Goal: Transaction & Acquisition: Purchase product/service

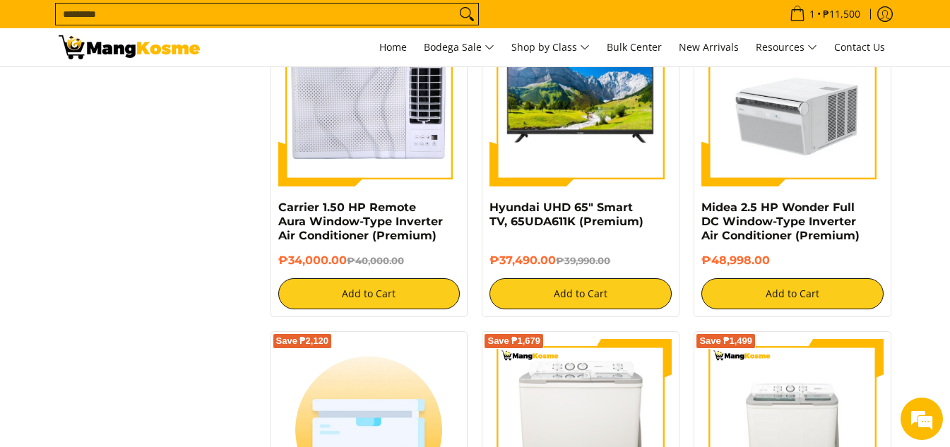
scroll to position [3673, 0]
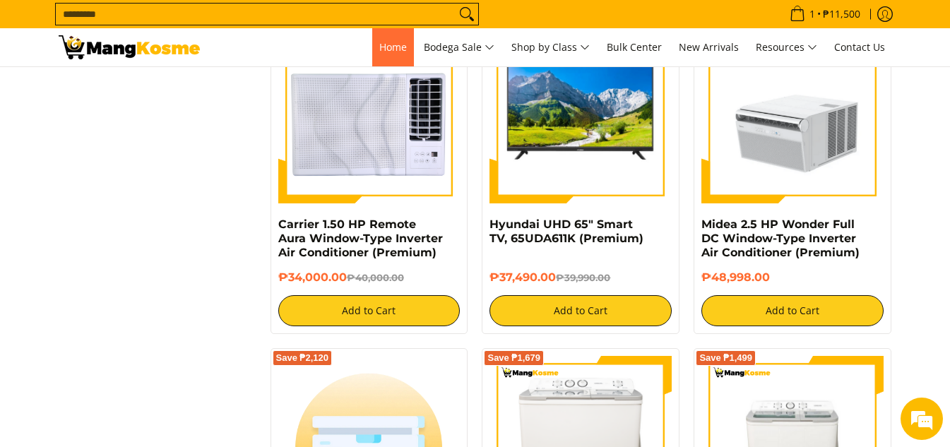
click at [382, 54] on link "Home" at bounding box center [393, 47] width 42 height 38
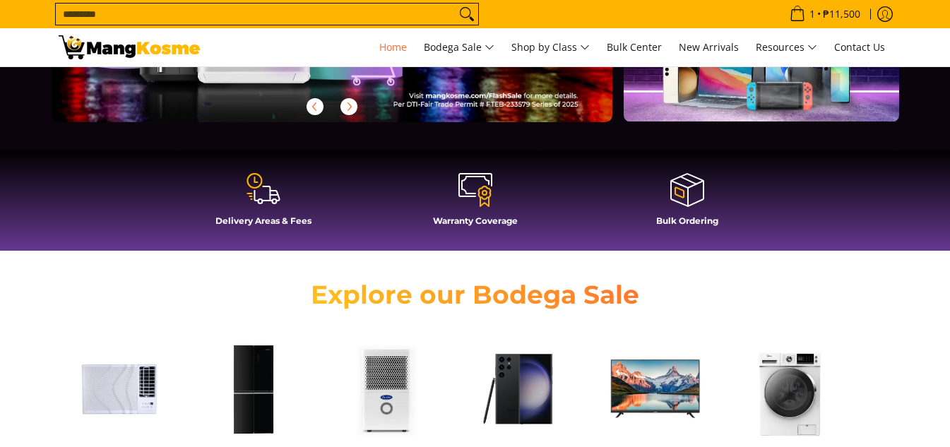
scroll to position [424, 0]
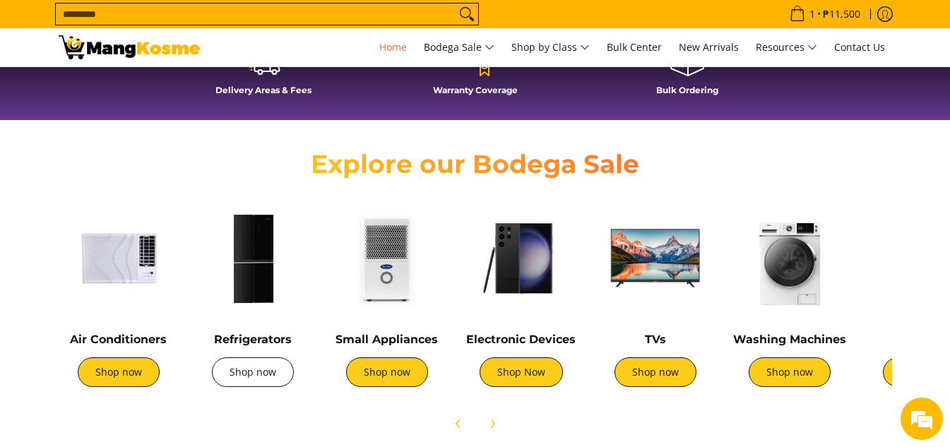
click at [249, 383] on link "Shop now" at bounding box center [253, 372] width 82 height 30
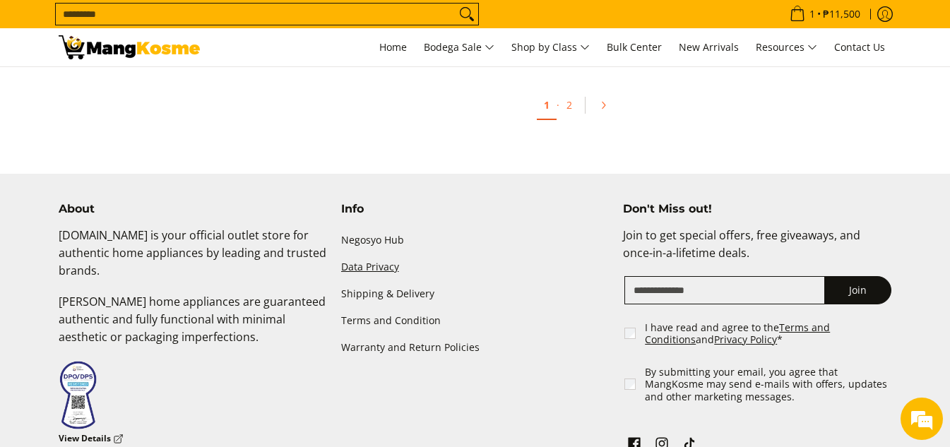
scroll to position [4945, 0]
click at [600, 100] on icon "Pagination" at bounding box center [603, 105] width 10 height 10
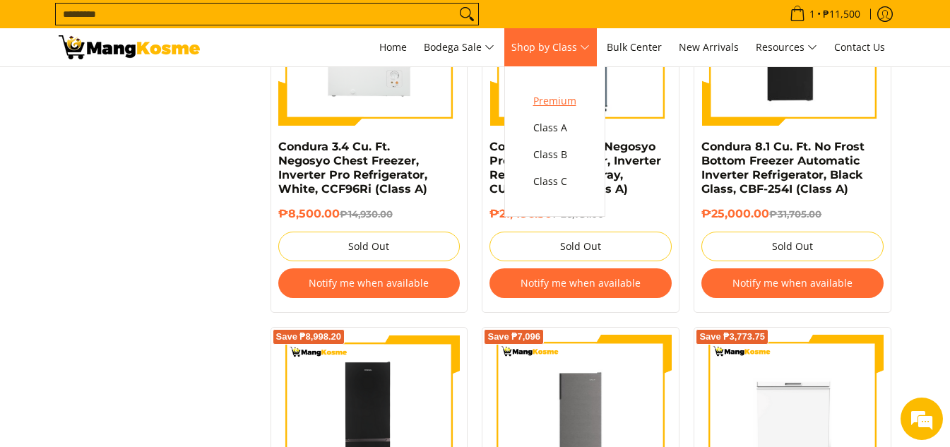
click at [572, 96] on span "Premium" at bounding box center [554, 102] width 43 height 18
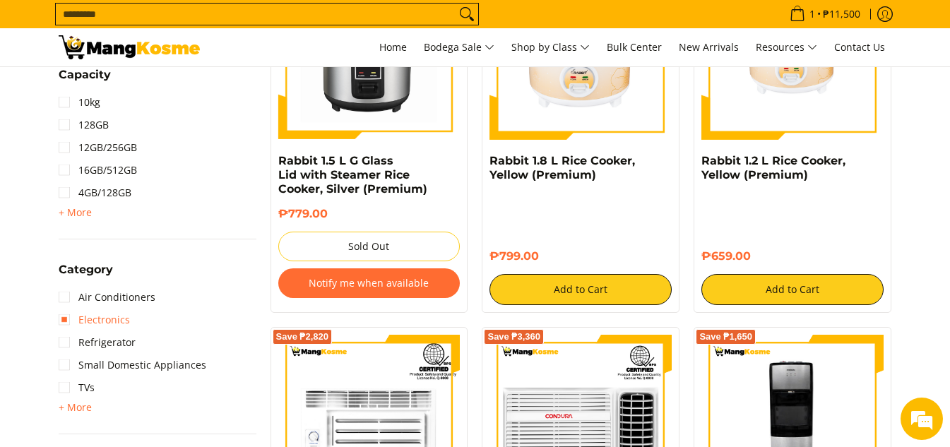
scroll to position [706, 0]
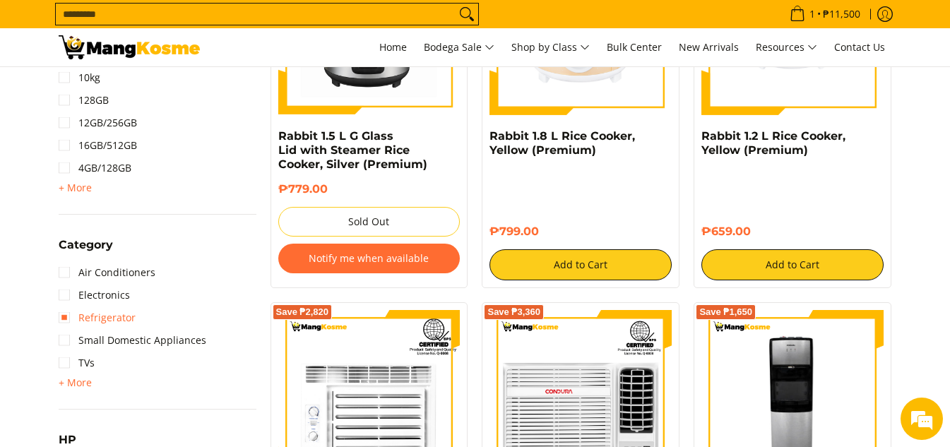
click at [113, 317] on link "Refrigerator" at bounding box center [97, 318] width 77 height 23
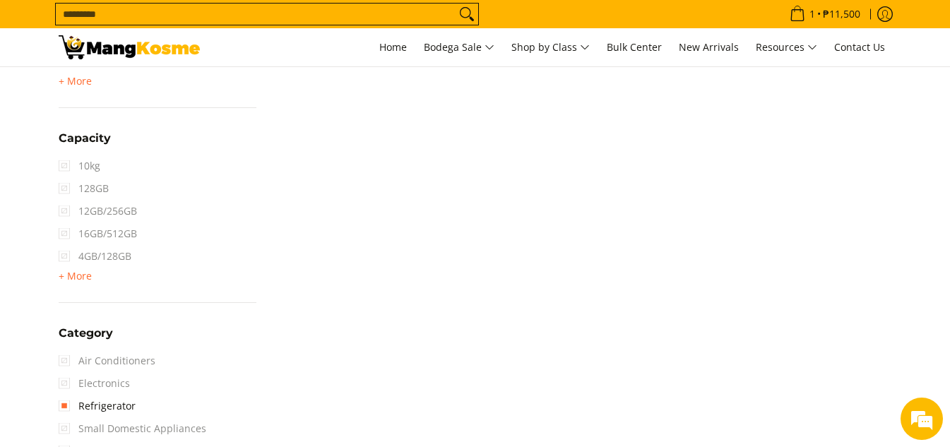
scroll to position [750, 0]
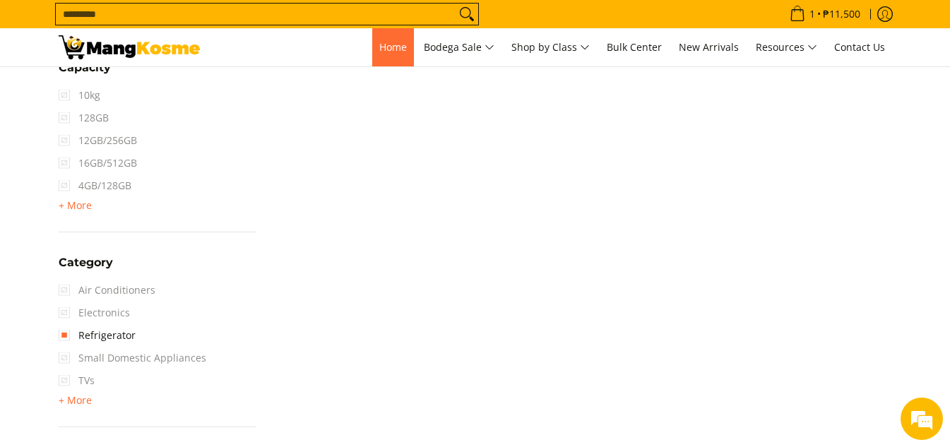
click at [374, 55] on link "Home" at bounding box center [393, 47] width 42 height 38
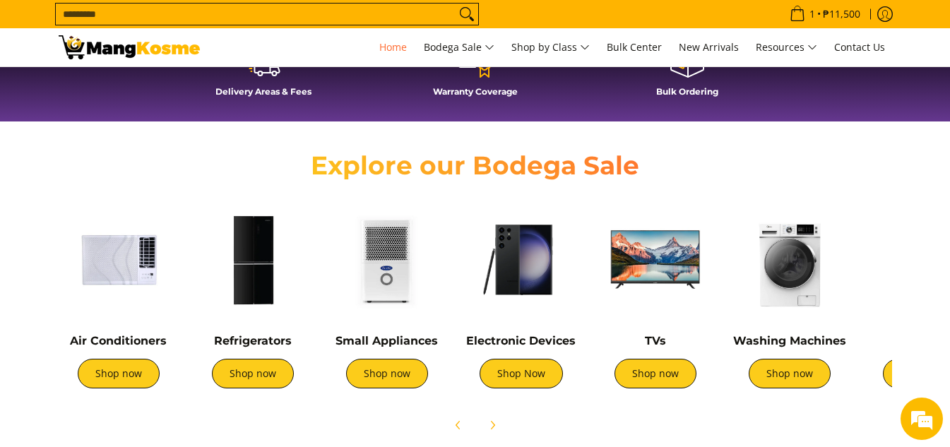
scroll to position [424, 0]
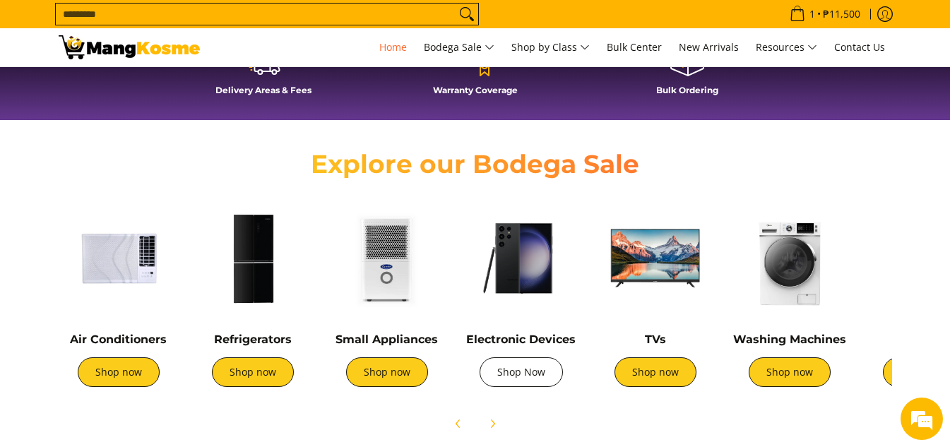
click at [525, 361] on link "Shop Now" at bounding box center [521, 372] width 83 height 30
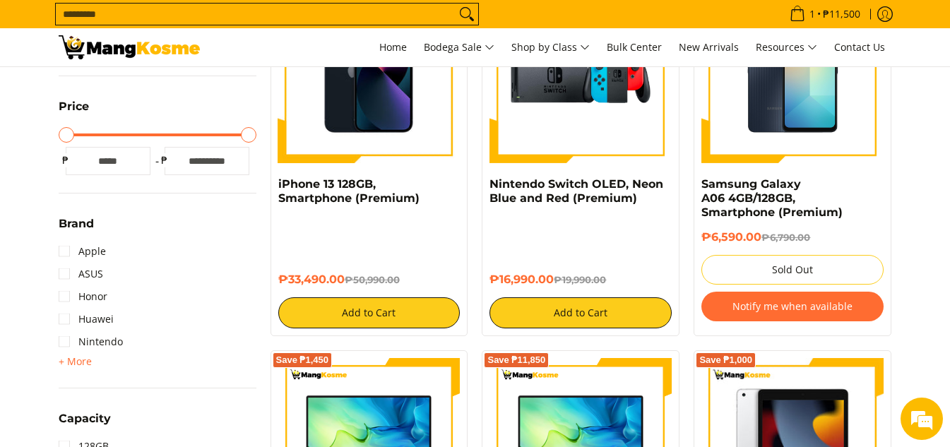
scroll to position [353, 0]
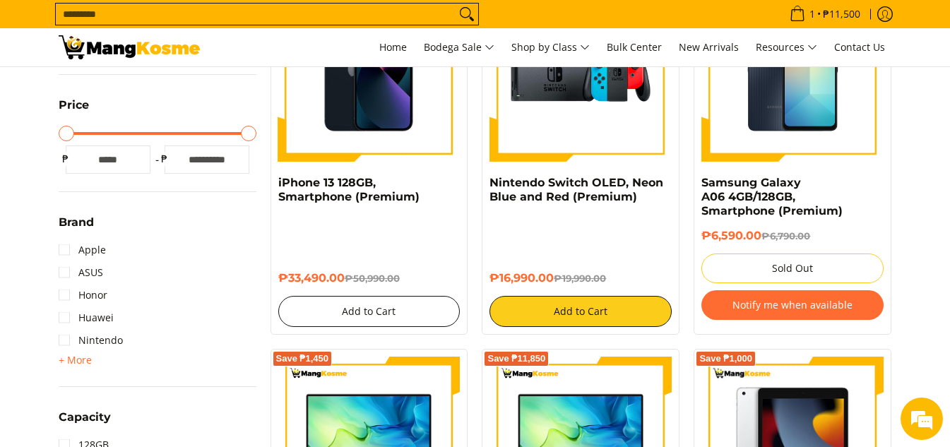
click at [422, 302] on button "Add to Cart" at bounding box center [369, 311] width 182 height 31
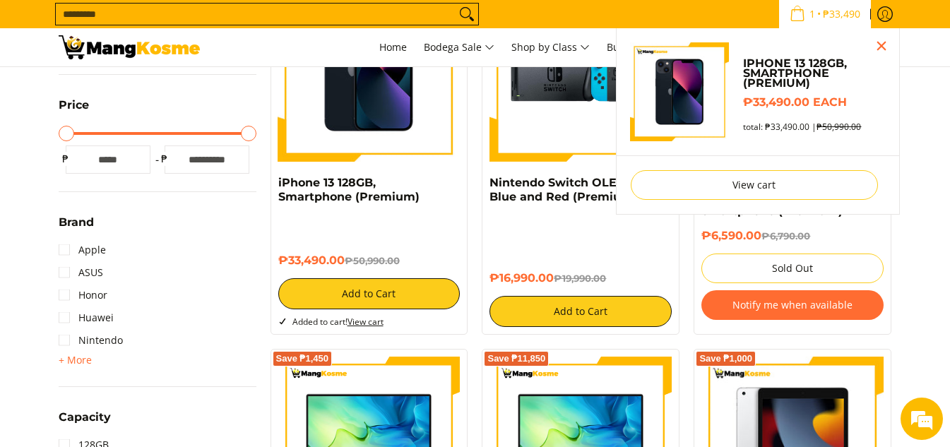
scroll to position [0, 0]
click at [372, 319] on div "₱33,490.00 ₱50,990.00 Add to Cart Added to cart! View cart" at bounding box center [369, 271] width 182 height 112
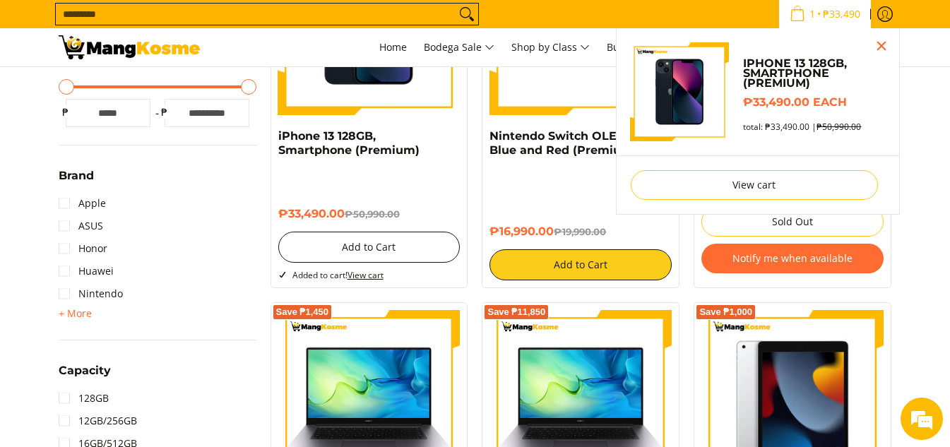
scroll to position [425, 0]
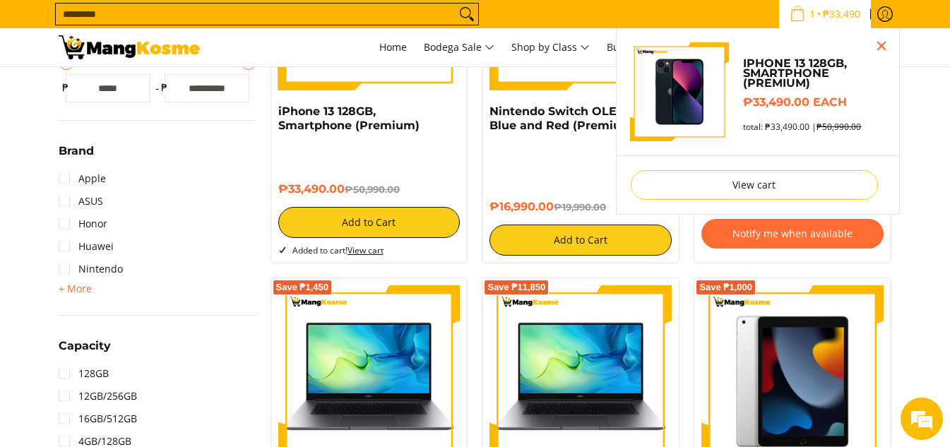
click at [792, 16] on icon "Cart" at bounding box center [798, 14] width 16 height 16
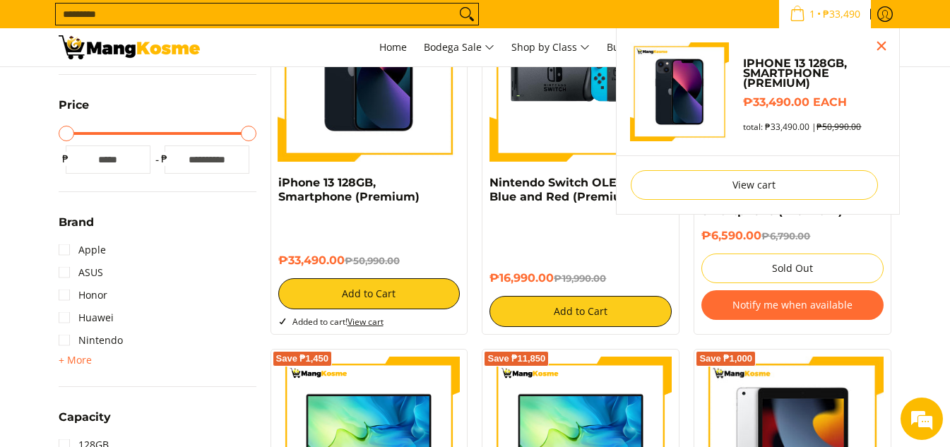
scroll to position [213, 0]
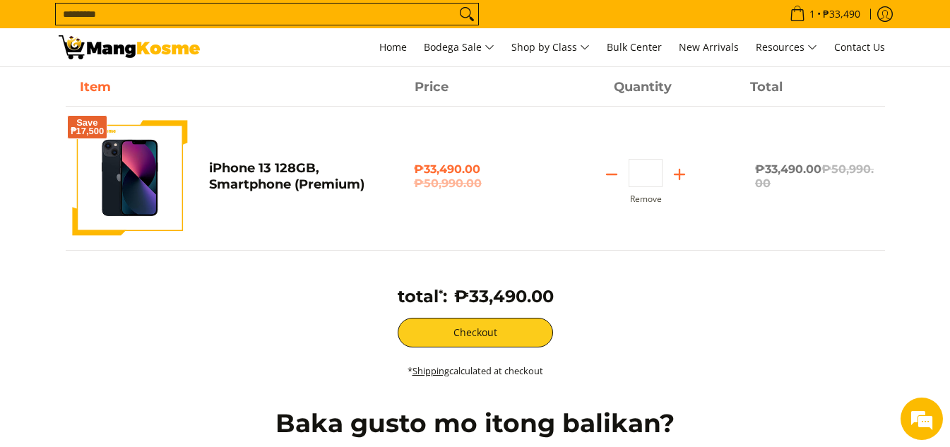
scroll to position [141, 0]
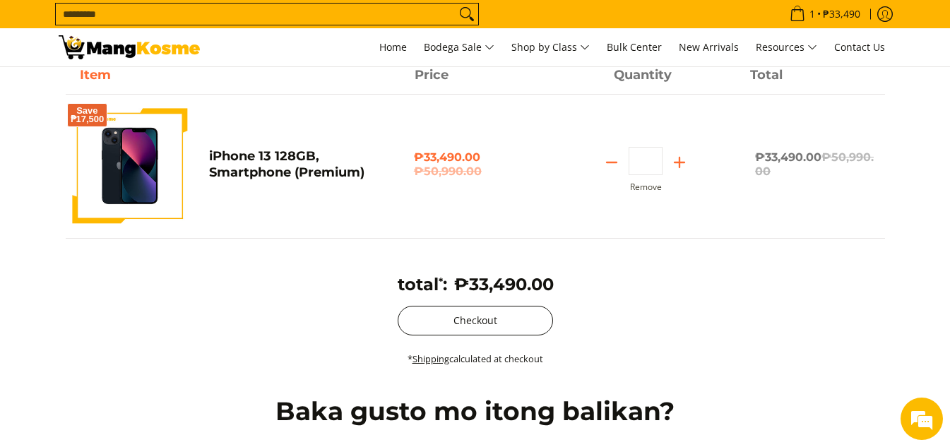
click at [486, 324] on button "Checkout" at bounding box center [475, 321] width 155 height 30
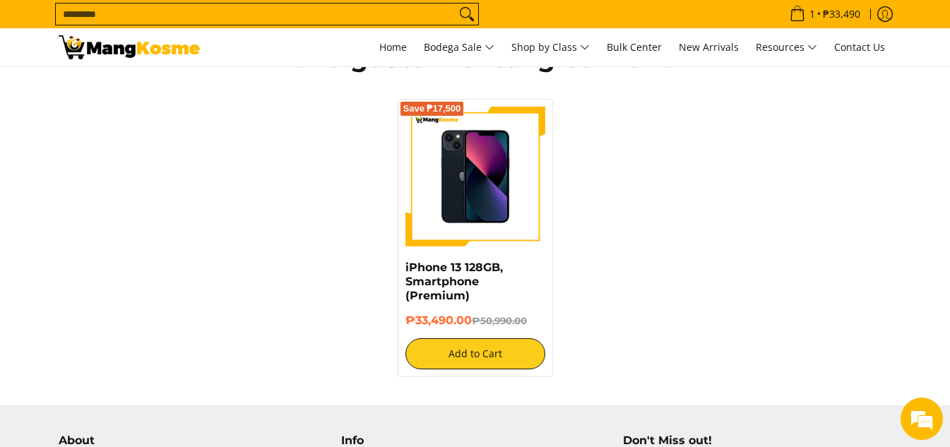
scroll to position [283, 0]
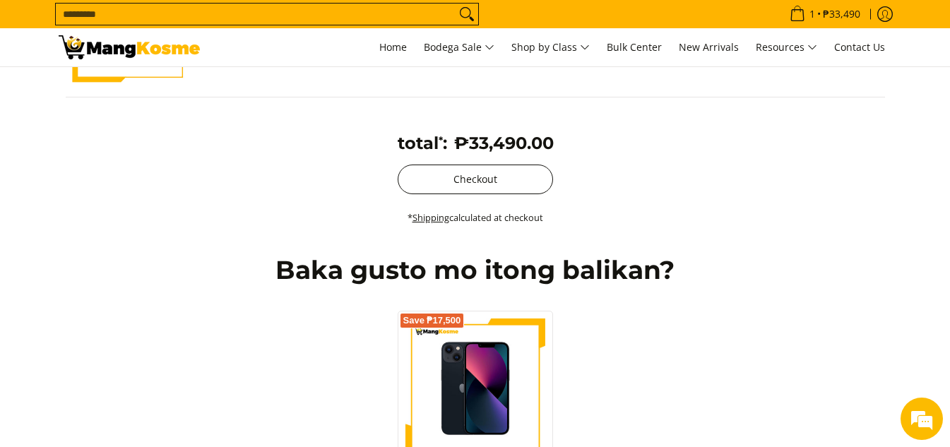
click at [487, 184] on button "Checkout" at bounding box center [475, 180] width 155 height 30
